Goal: Navigation & Orientation: Find specific page/section

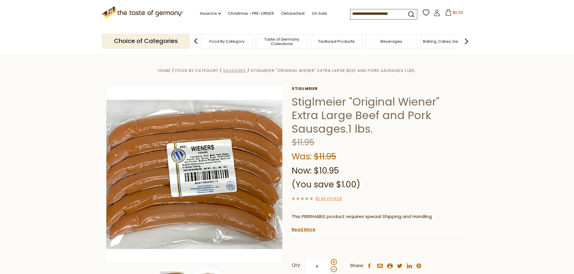
click at [225, 74] on span "Sausages" at bounding box center [234, 71] width 23 height 6
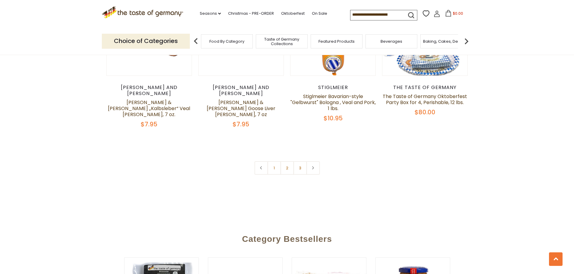
scroll to position [1507, 0]
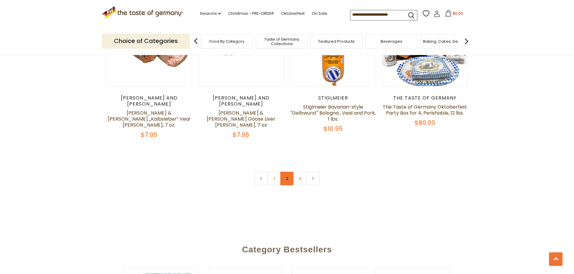
click at [286, 186] on link "2" at bounding box center [287, 179] width 14 height 14
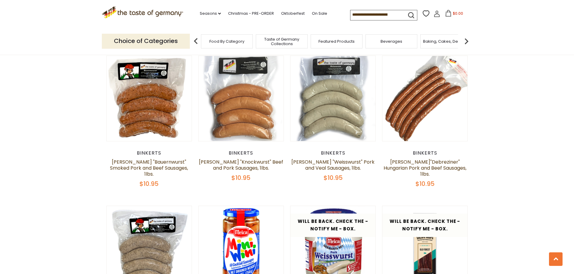
scroll to position [728, 0]
